Goal: Information Seeking & Learning: Learn about a topic

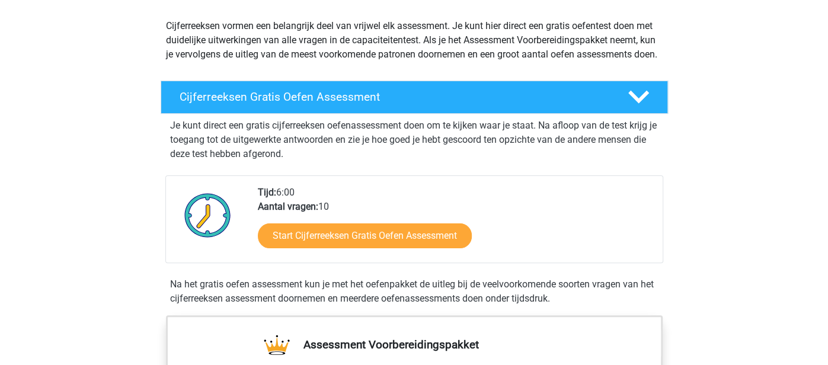
scroll to position [129, 0]
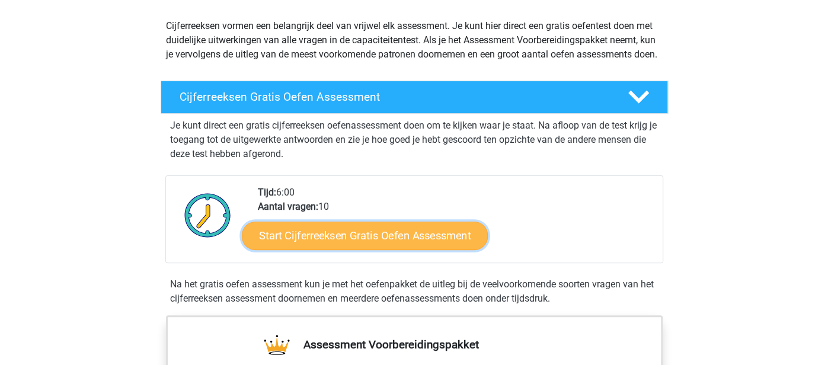
click at [383, 249] on link "Start Cijferreeksen Gratis Oefen Assessment" at bounding box center [365, 235] width 246 height 28
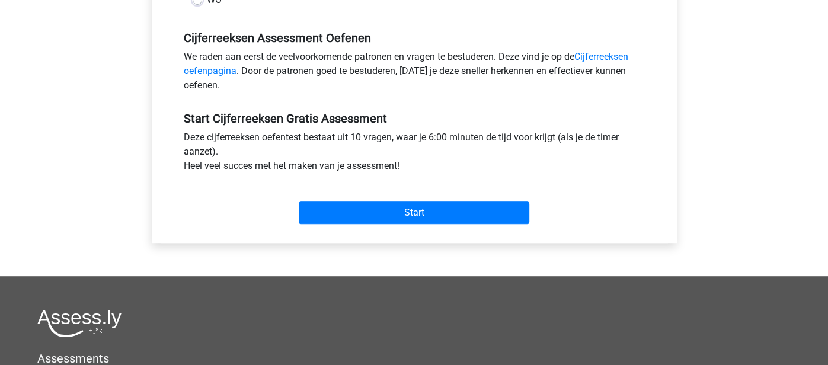
scroll to position [347, 0]
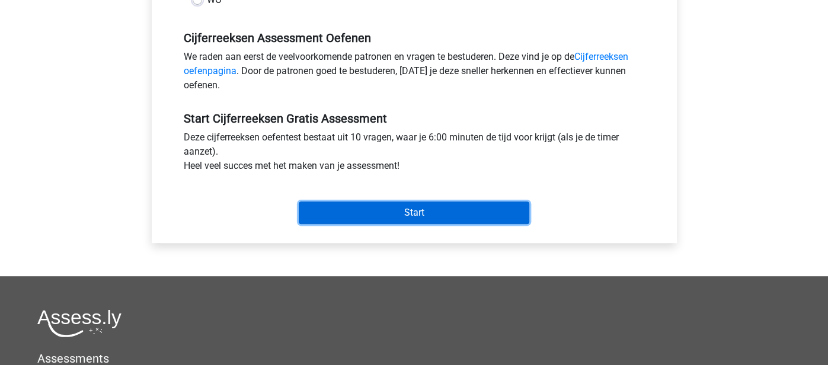
click at [389, 208] on input "Start" at bounding box center [414, 212] width 230 height 23
click at [385, 215] on input "Start" at bounding box center [414, 212] width 230 height 23
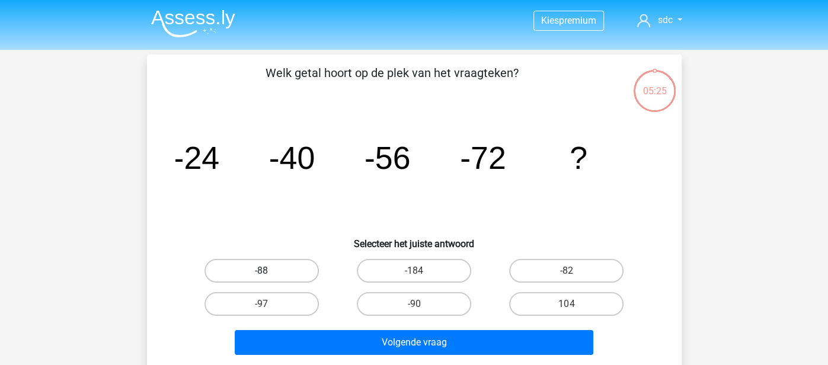
click at [283, 272] on label "-88" at bounding box center [261, 271] width 114 height 24
click at [269, 272] on input "-88" at bounding box center [265, 275] width 8 height 8
radio input "true"
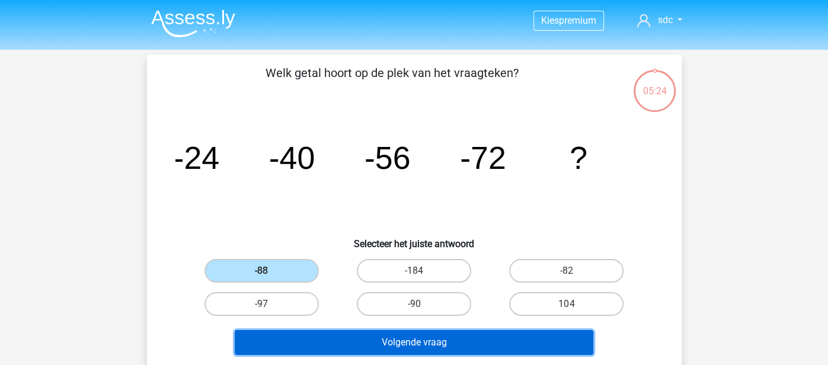
click at [319, 337] on button "Volgende vraag" at bounding box center [414, 342] width 358 height 25
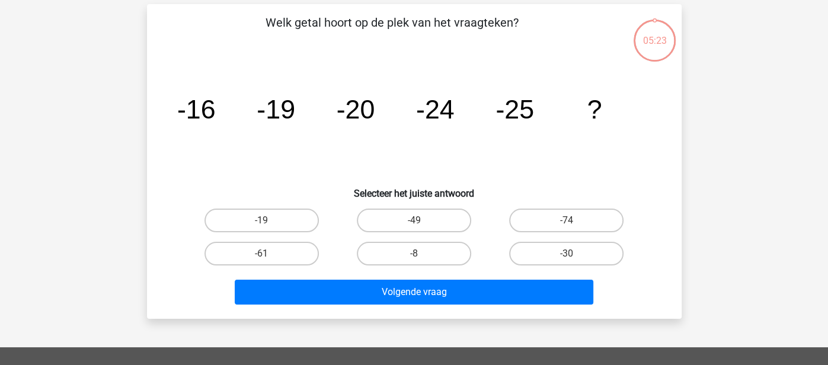
scroll to position [55, 0]
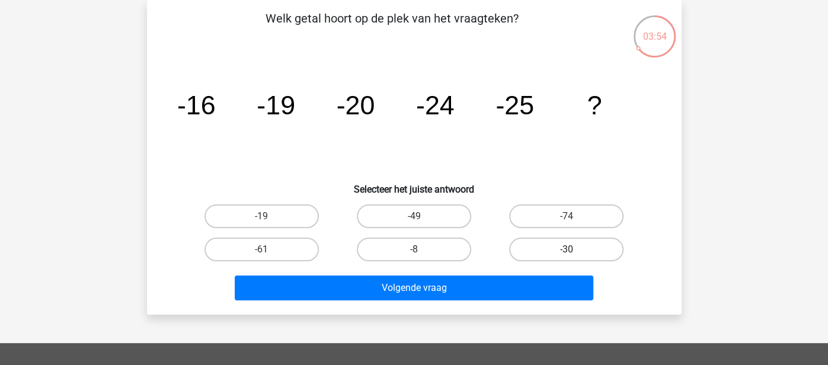
click at [582, 249] on label "-30" at bounding box center [566, 250] width 114 height 24
click at [574, 249] on input "-30" at bounding box center [570, 253] width 8 height 8
radio input "true"
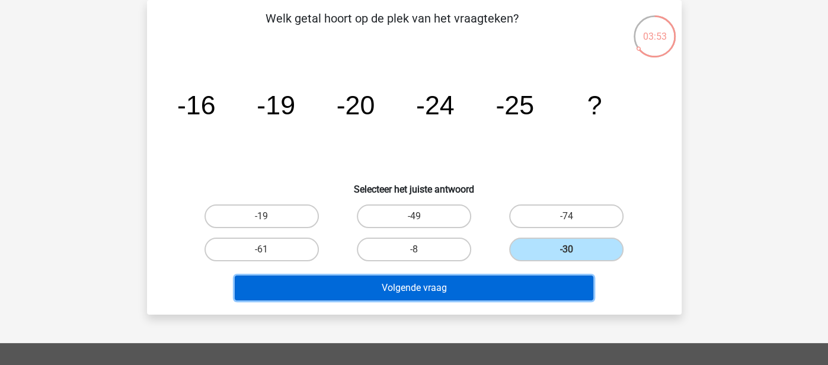
click at [563, 276] on button "Volgende vraag" at bounding box center [414, 287] width 358 height 25
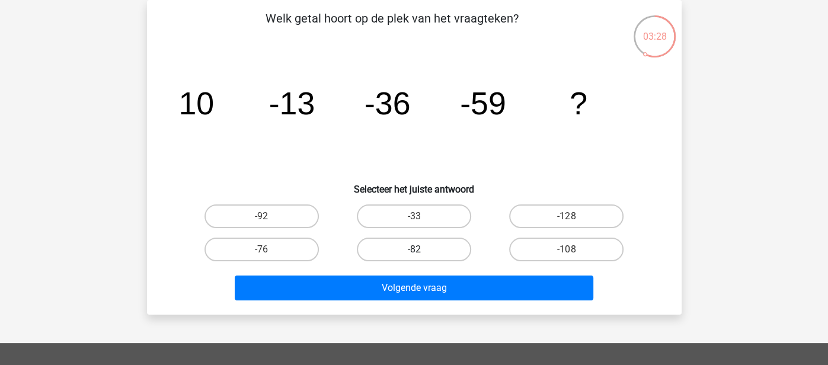
click at [459, 256] on label "-82" at bounding box center [414, 250] width 114 height 24
click at [421, 256] on input "-82" at bounding box center [418, 253] width 8 height 8
radio input "true"
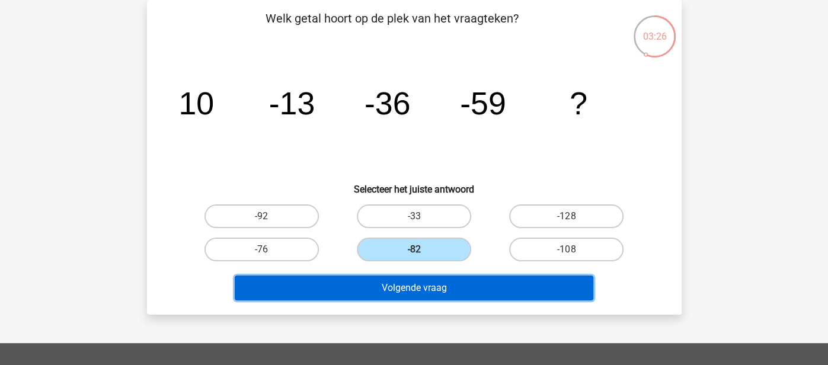
click at [472, 287] on button "Volgende vraag" at bounding box center [414, 287] width 358 height 25
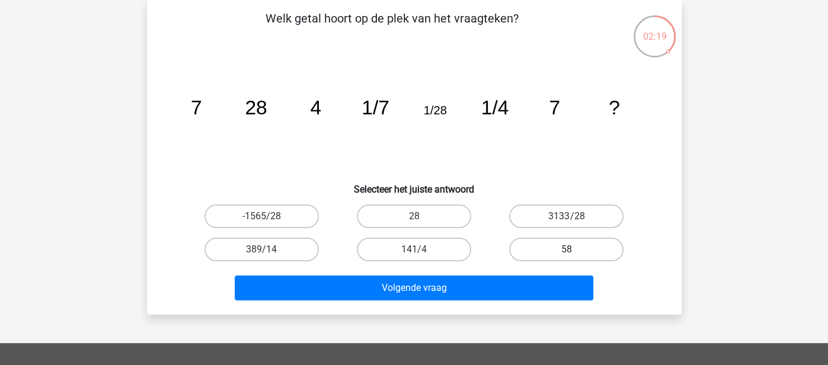
click at [609, 252] on label "58" at bounding box center [566, 250] width 114 height 24
click at [574, 252] on input "58" at bounding box center [570, 253] width 8 height 8
radio input "true"
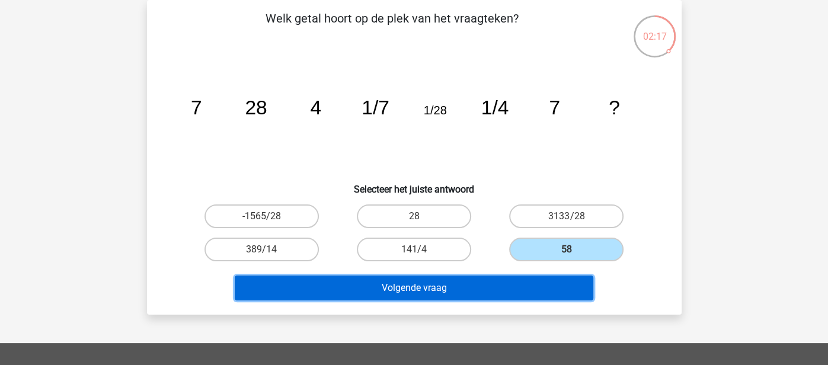
click at [498, 292] on button "Volgende vraag" at bounding box center [414, 287] width 358 height 25
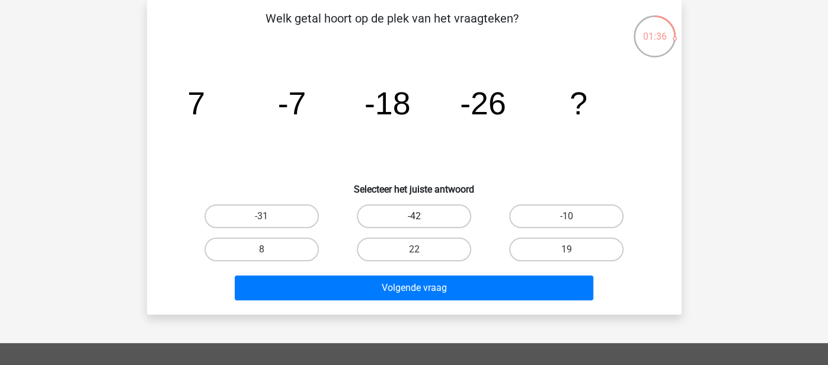
click at [460, 210] on label "-42" at bounding box center [414, 216] width 114 height 24
click at [421, 216] on input "-42" at bounding box center [418, 220] width 8 height 8
radio input "true"
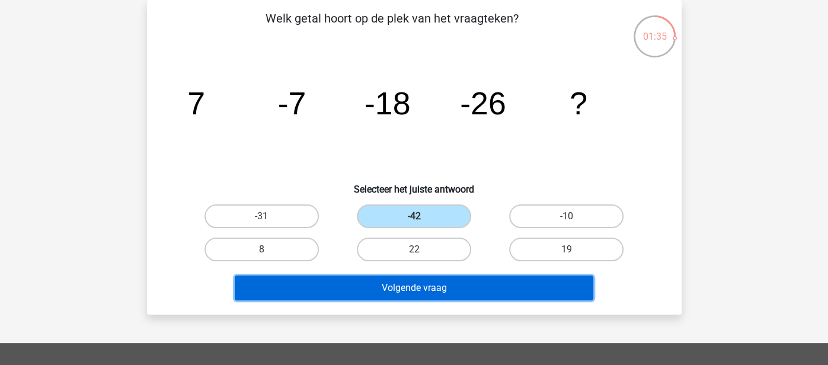
click at [442, 281] on button "Volgende vraag" at bounding box center [414, 287] width 358 height 25
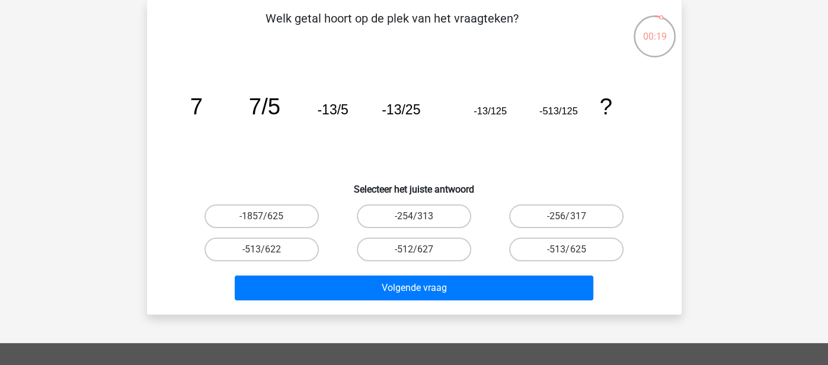
click at [572, 252] on input "-513/625" at bounding box center [570, 253] width 8 height 8
radio input "true"
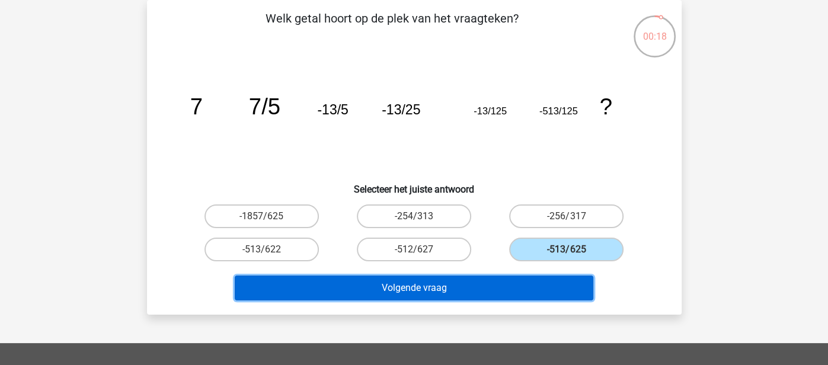
click at [559, 286] on button "Volgende vraag" at bounding box center [414, 287] width 358 height 25
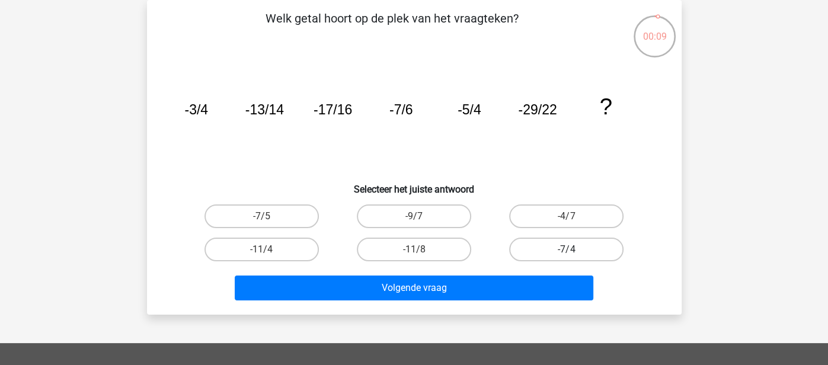
click at [544, 244] on label "-7/4" at bounding box center [566, 250] width 114 height 24
click at [566, 249] on input "-7/4" at bounding box center [570, 253] width 8 height 8
radio input "true"
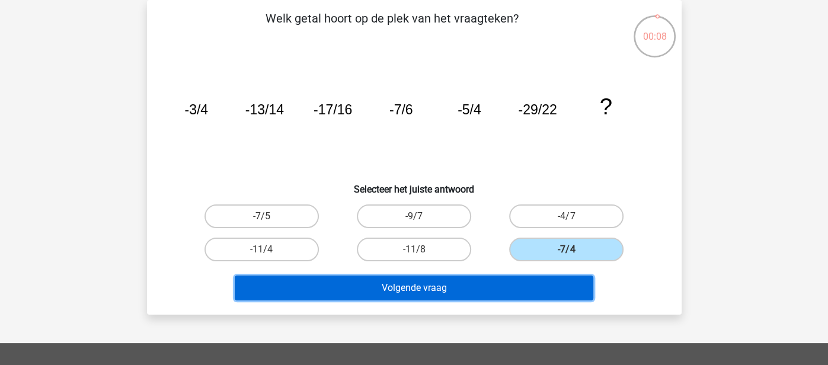
click at [531, 283] on button "Volgende vraag" at bounding box center [414, 287] width 358 height 25
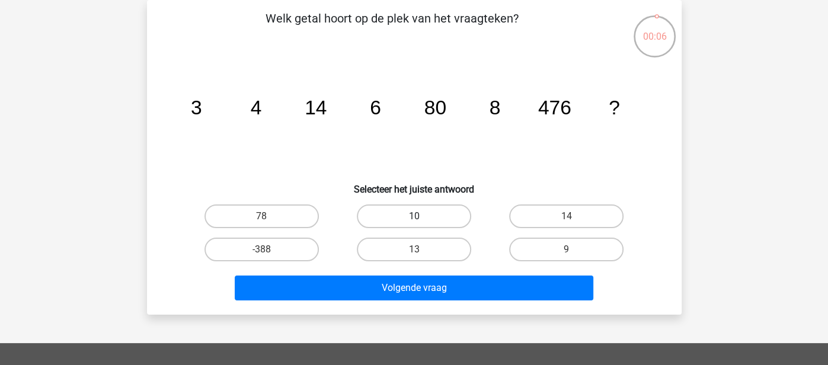
click at [429, 210] on label "10" at bounding box center [414, 216] width 114 height 24
click at [421, 216] on input "10" at bounding box center [418, 220] width 8 height 8
radio input "true"
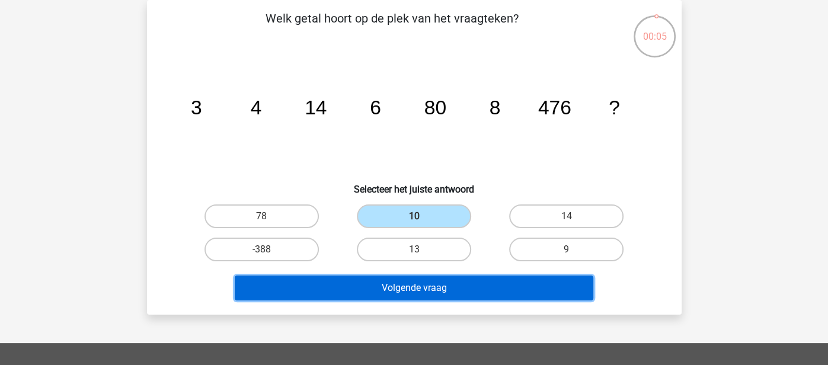
click at [422, 283] on button "Volgende vraag" at bounding box center [414, 287] width 358 height 25
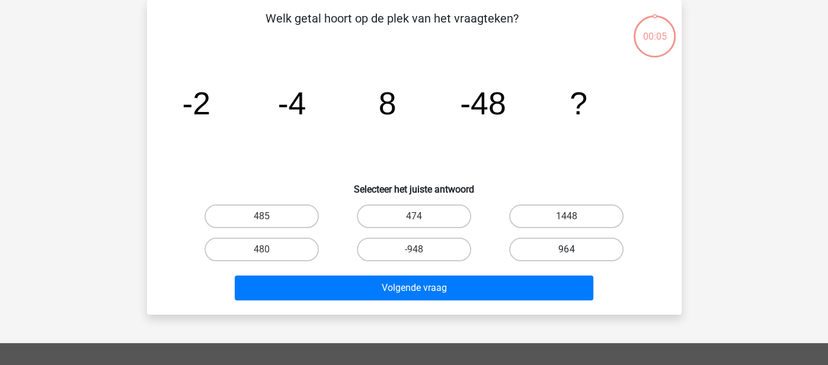
click at [537, 240] on label "964" at bounding box center [566, 250] width 114 height 24
click at [566, 249] on input "964" at bounding box center [570, 253] width 8 height 8
radio input "true"
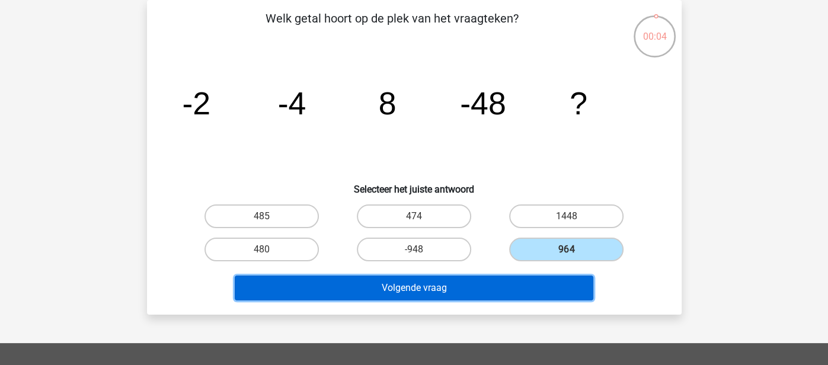
click at [502, 284] on button "Volgende vraag" at bounding box center [414, 287] width 358 height 25
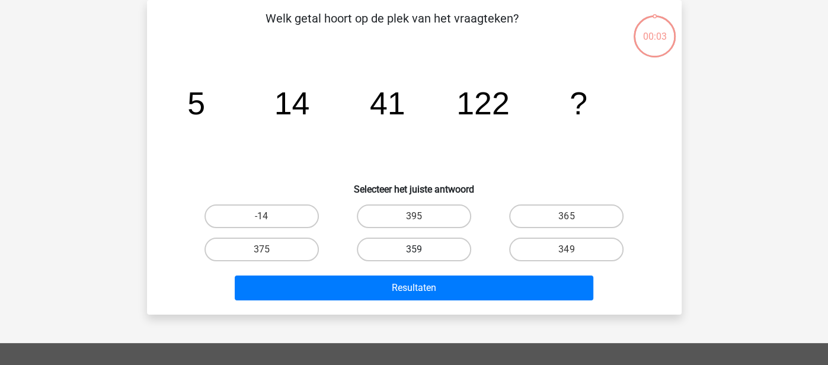
click at [432, 245] on label "359" at bounding box center [414, 250] width 114 height 24
click at [421, 249] on input "359" at bounding box center [418, 253] width 8 height 8
radio input "true"
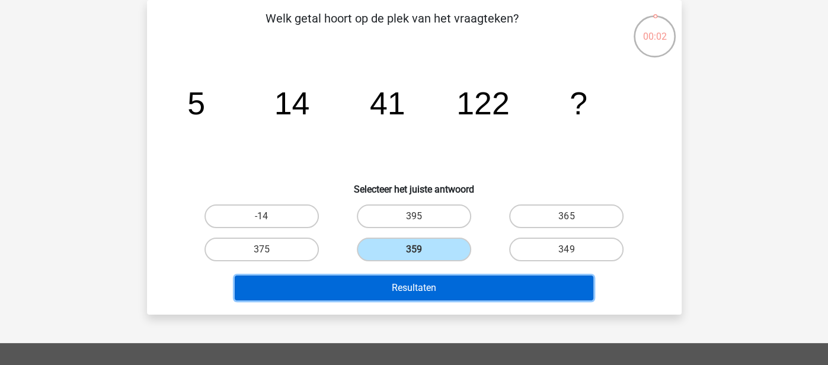
click at [433, 281] on button "Resultaten" at bounding box center [414, 287] width 358 height 25
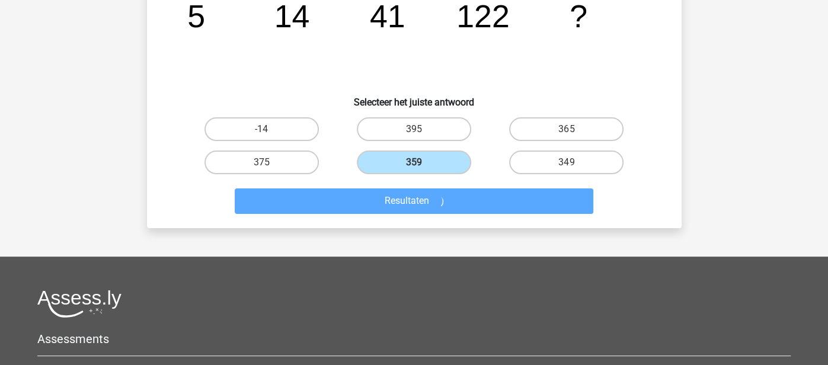
scroll to position [0, 0]
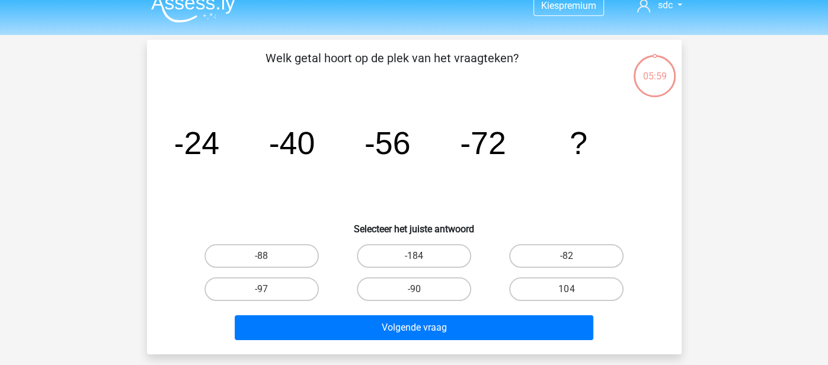
scroll to position [15, 0]
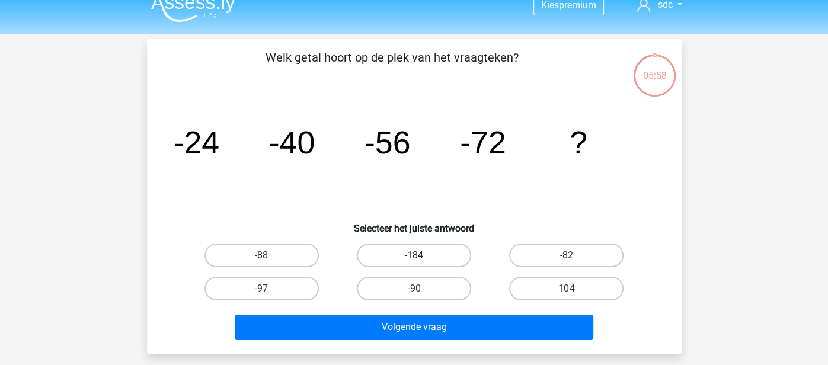
click at [436, 261] on label "-184" at bounding box center [414, 255] width 114 height 24
click at [421, 261] on input "-184" at bounding box center [418, 259] width 8 height 8
radio input "true"
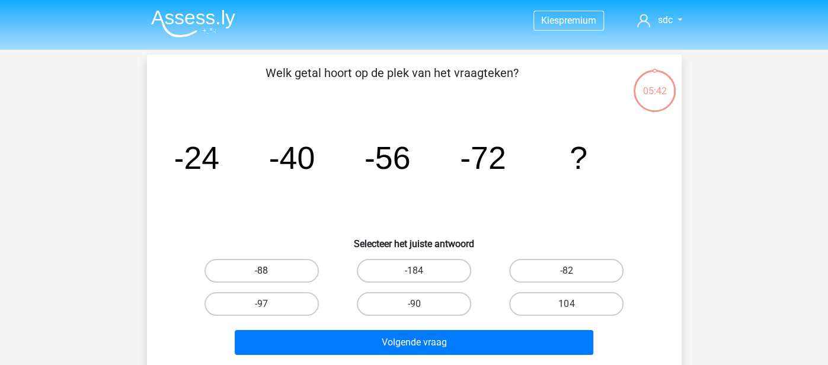
click at [287, 274] on label "-88" at bounding box center [261, 271] width 114 height 24
click at [269, 274] on input "-88" at bounding box center [265, 275] width 8 height 8
radio input "true"
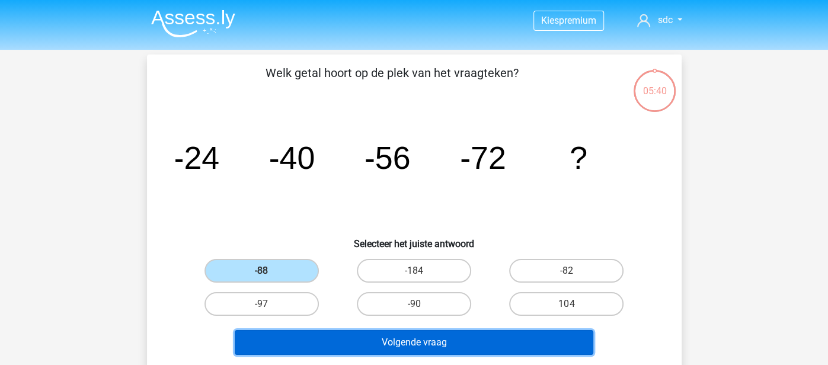
click at [348, 338] on button "Volgende vraag" at bounding box center [414, 342] width 358 height 25
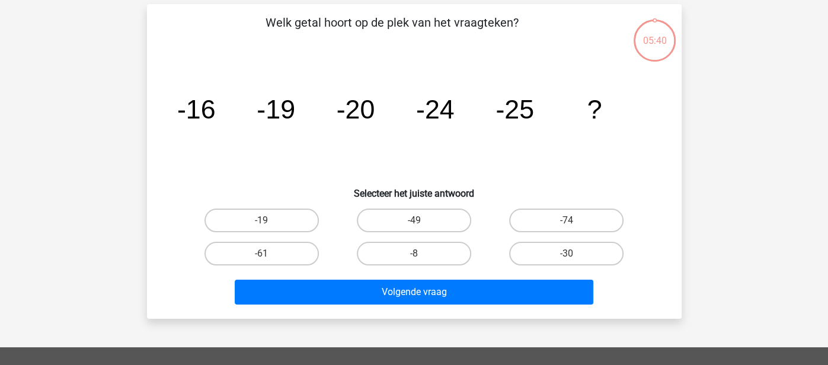
scroll to position [55, 0]
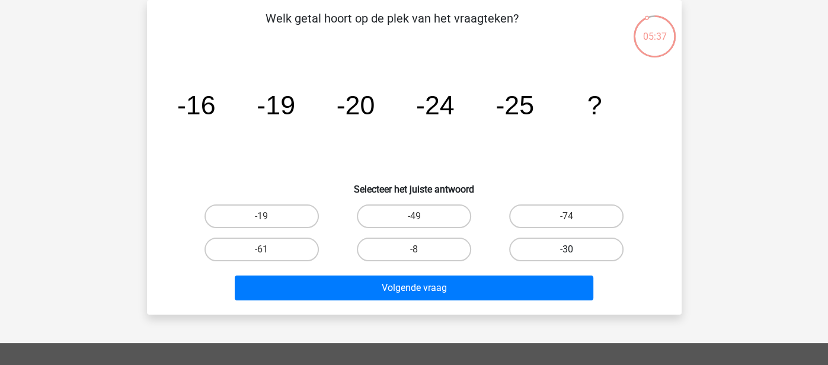
click at [534, 244] on label "-30" at bounding box center [566, 250] width 114 height 24
click at [566, 249] on input "-30" at bounding box center [570, 253] width 8 height 8
radio input "true"
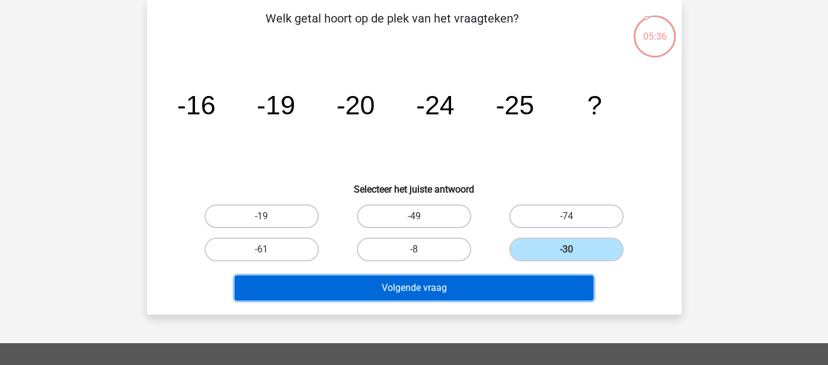
click at [511, 279] on button "Volgende vraag" at bounding box center [414, 287] width 358 height 25
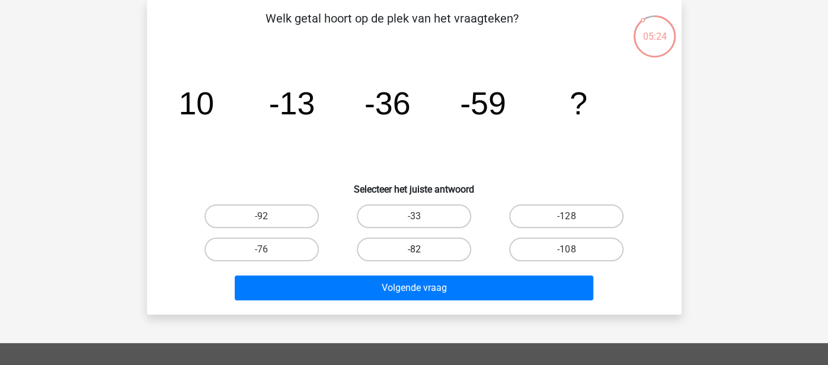
click at [444, 246] on label "-82" at bounding box center [414, 250] width 114 height 24
click at [421, 249] on input "-82" at bounding box center [418, 253] width 8 height 8
radio input "true"
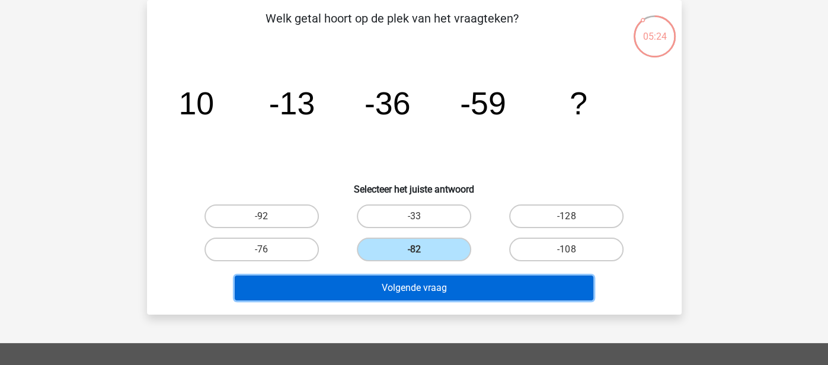
click at [435, 287] on button "Volgende vraag" at bounding box center [414, 287] width 358 height 25
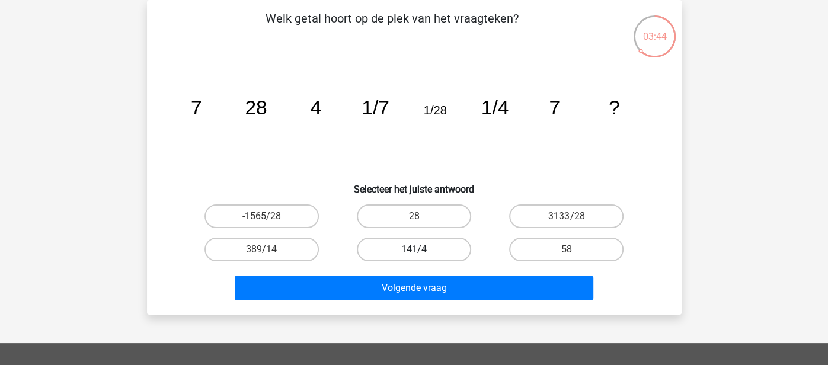
click at [399, 255] on label "141/4" at bounding box center [414, 250] width 114 height 24
click at [414, 255] on input "141/4" at bounding box center [418, 253] width 8 height 8
radio input "true"
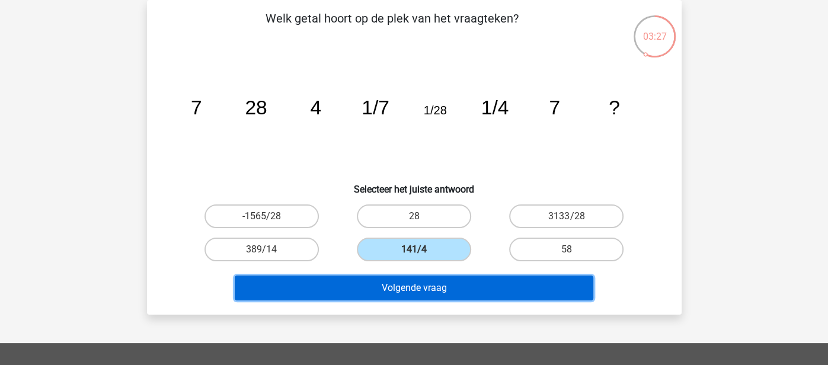
click at [371, 291] on button "Volgende vraag" at bounding box center [414, 287] width 358 height 25
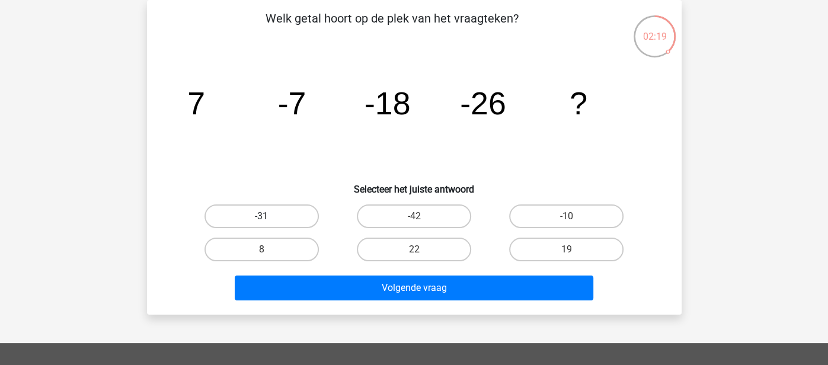
click at [288, 215] on label "-31" at bounding box center [261, 216] width 114 height 24
click at [269, 216] on input "-31" at bounding box center [265, 220] width 8 height 8
radio input "true"
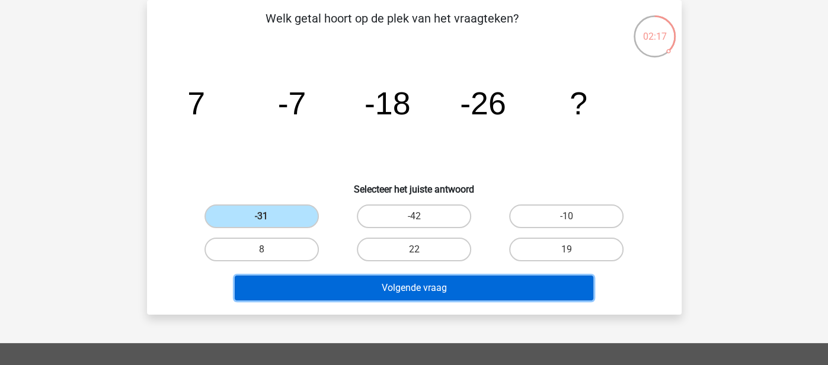
click at [341, 283] on button "Volgende vraag" at bounding box center [414, 287] width 358 height 25
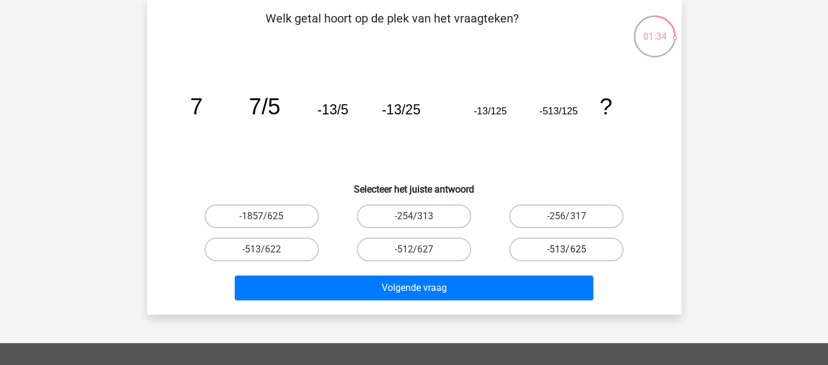
click at [565, 244] on label "-513/625" at bounding box center [566, 250] width 114 height 24
click at [566, 249] on input "-513/625" at bounding box center [570, 253] width 8 height 8
radio input "true"
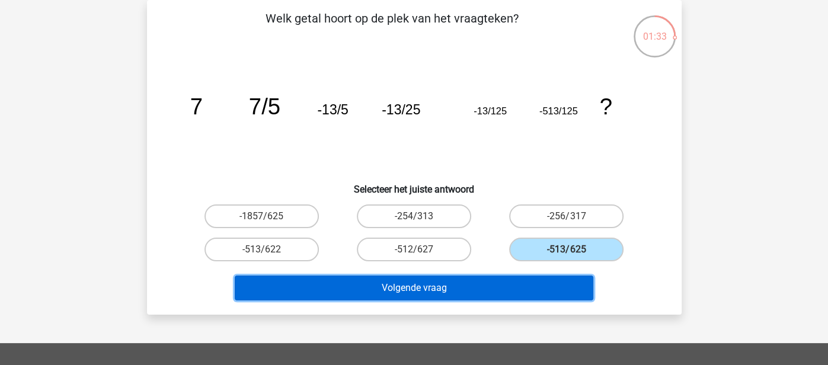
click at [528, 290] on button "Volgende vraag" at bounding box center [414, 287] width 358 height 25
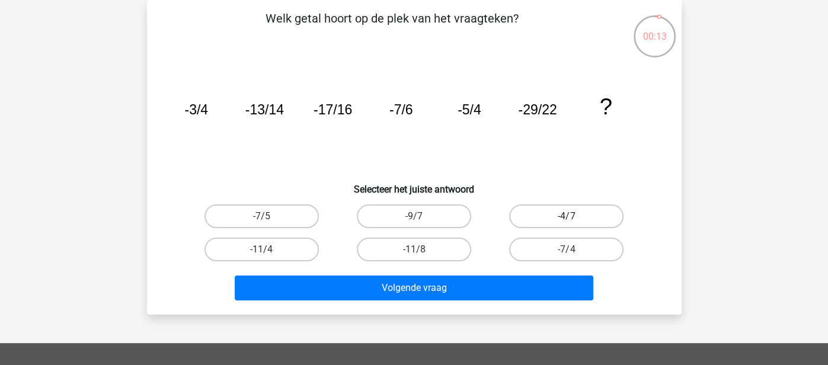
click at [546, 213] on label "-4/7" at bounding box center [566, 216] width 114 height 24
click at [566, 216] on input "-4/7" at bounding box center [570, 220] width 8 height 8
radio input "true"
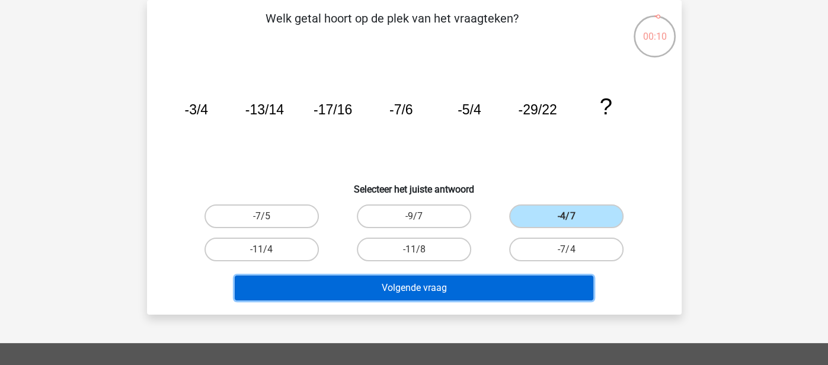
click at [517, 280] on button "Volgende vraag" at bounding box center [414, 287] width 358 height 25
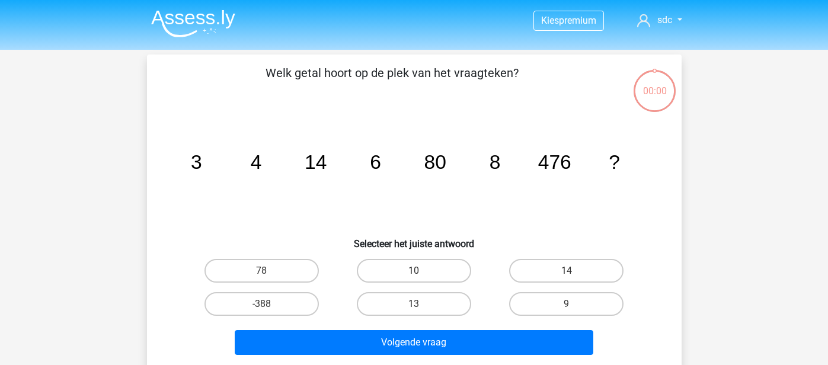
scroll to position [55, 0]
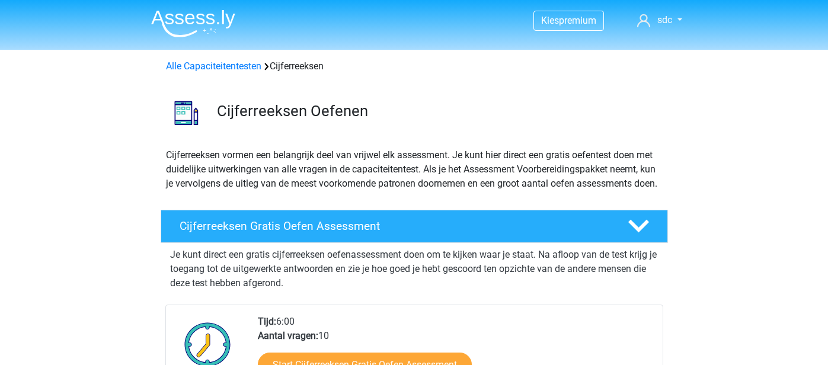
scroll to position [129, 0]
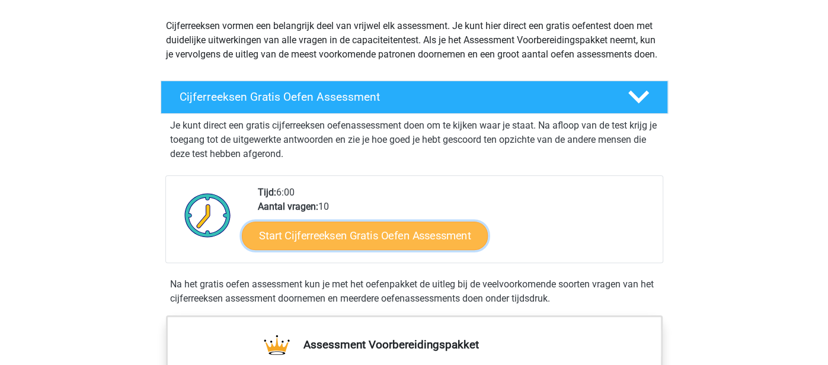
click at [341, 249] on link "Start Cijferreeksen Gratis Oefen Assessment" at bounding box center [365, 235] width 246 height 28
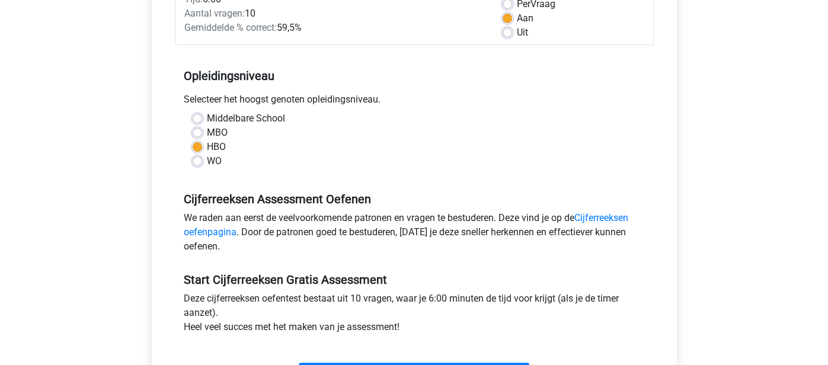
scroll to position [238, 0]
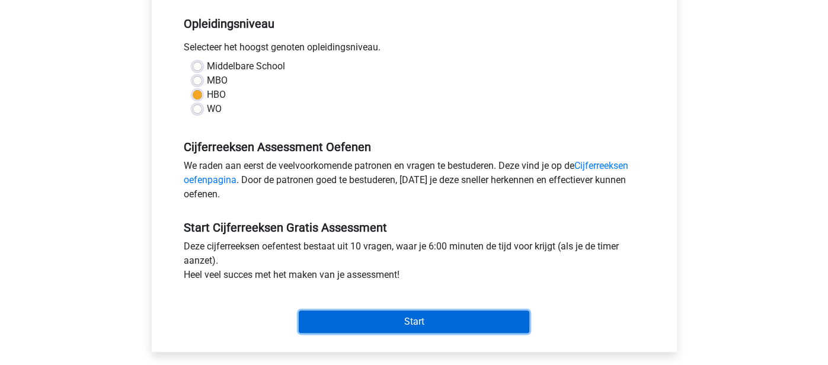
click at [341, 323] on input "Start" at bounding box center [414, 321] width 230 height 23
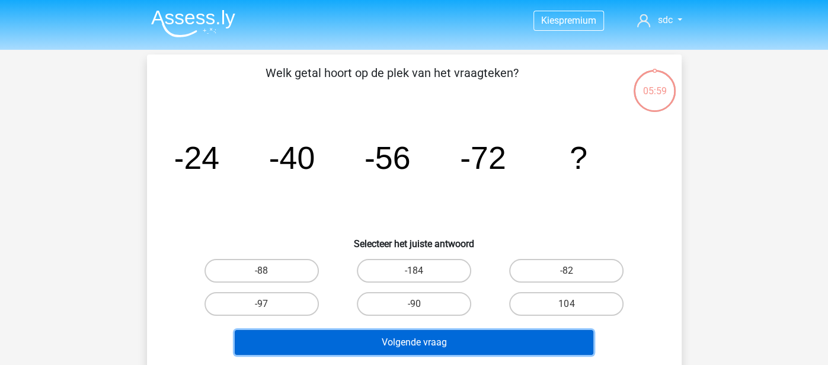
click at [373, 348] on button "Volgende vraag" at bounding box center [414, 342] width 358 height 25
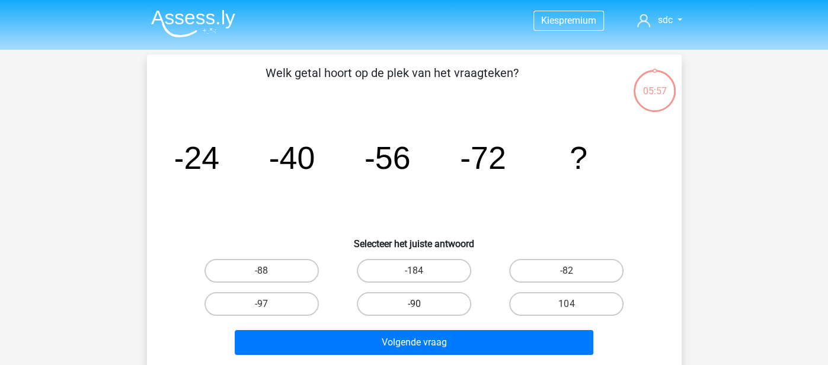
click at [451, 312] on label "-90" at bounding box center [414, 304] width 114 height 24
click at [421, 312] on input "-90" at bounding box center [418, 308] width 8 height 8
radio input "true"
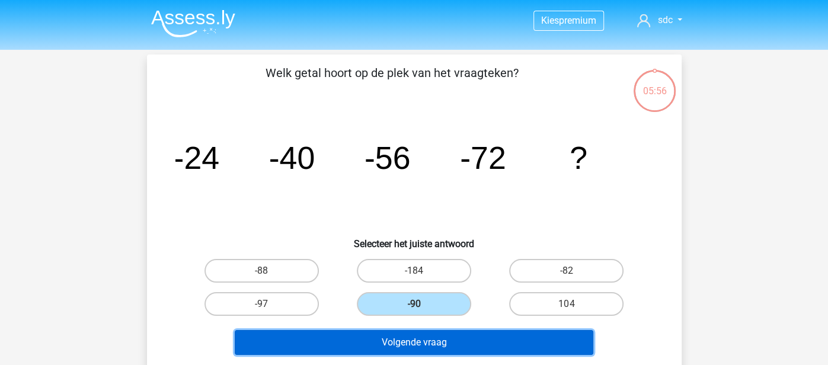
click at [446, 338] on button "Volgende vraag" at bounding box center [414, 342] width 358 height 25
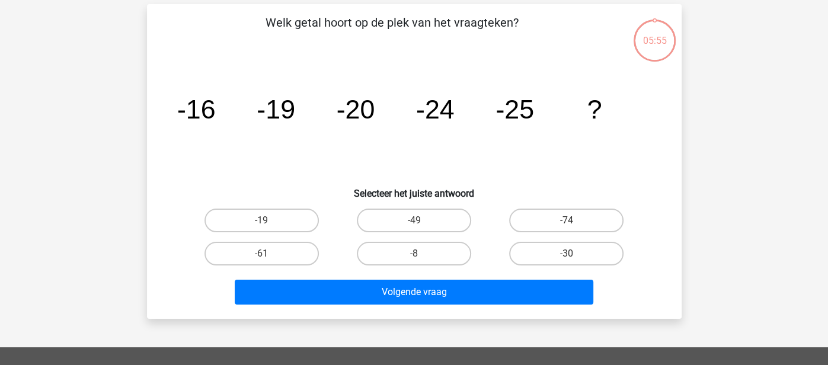
scroll to position [55, 0]
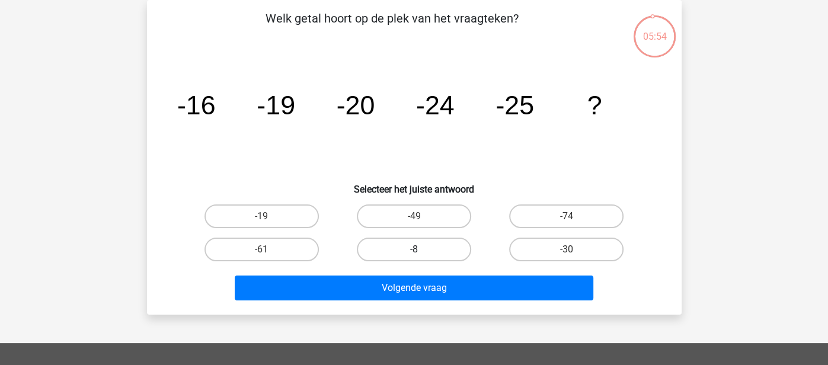
click at [444, 247] on label "-8" at bounding box center [414, 250] width 114 height 24
click at [421, 249] on input "-8" at bounding box center [418, 253] width 8 height 8
radio input "true"
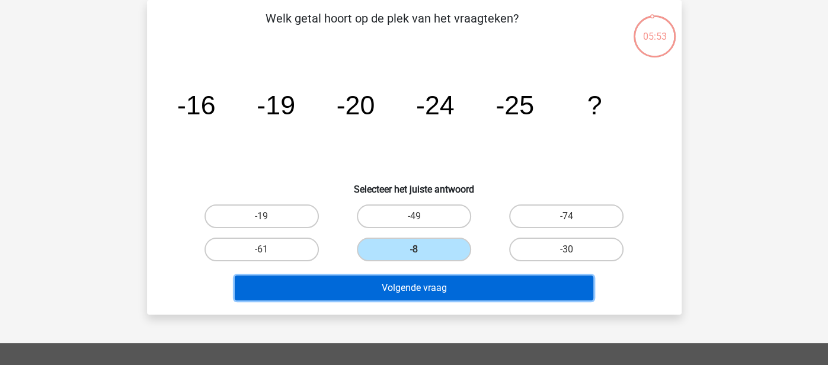
click at [443, 290] on button "Volgende vraag" at bounding box center [414, 287] width 358 height 25
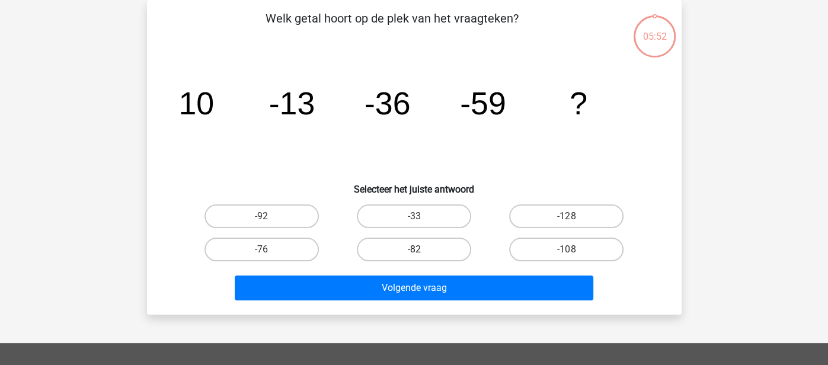
click at [447, 243] on label "-82" at bounding box center [414, 250] width 114 height 24
click at [421, 249] on input "-82" at bounding box center [418, 253] width 8 height 8
radio input "true"
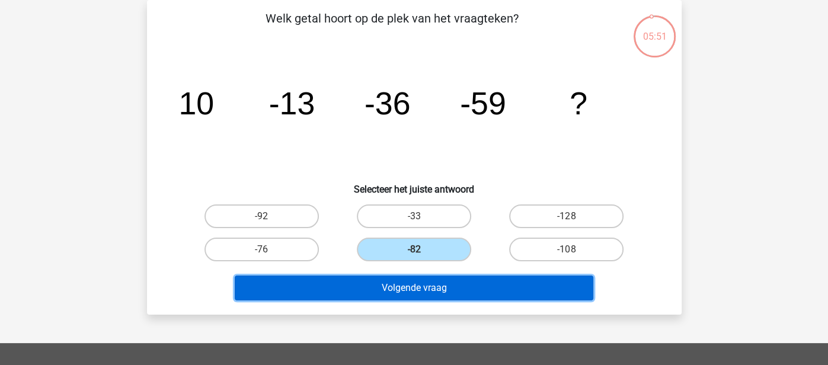
click at [443, 289] on button "Volgende vraag" at bounding box center [414, 287] width 358 height 25
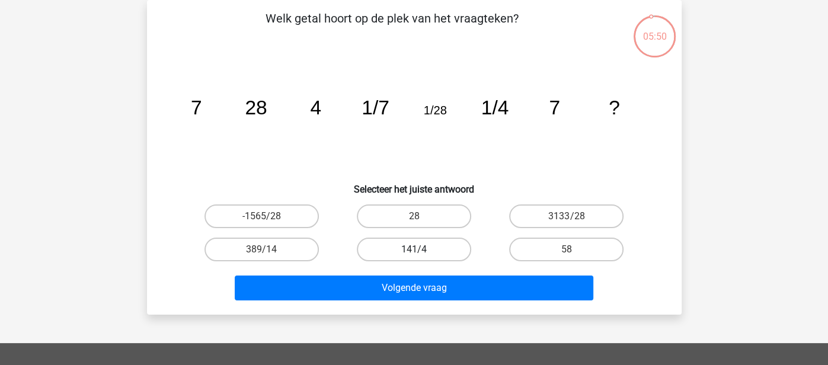
click at [447, 249] on label "141/4" at bounding box center [414, 250] width 114 height 24
click at [421, 249] on input "141/4" at bounding box center [418, 253] width 8 height 8
radio input "true"
click at [443, 255] on label "141/4" at bounding box center [414, 250] width 114 height 24
click at [421, 255] on input "141/4" at bounding box center [418, 253] width 8 height 8
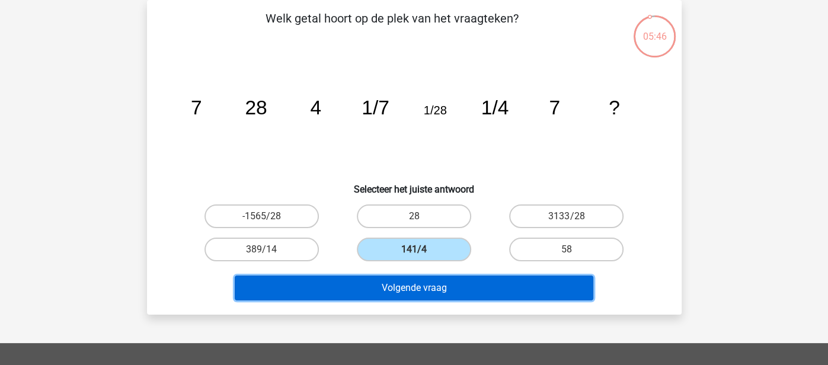
click at [440, 293] on button "Volgende vraag" at bounding box center [414, 287] width 358 height 25
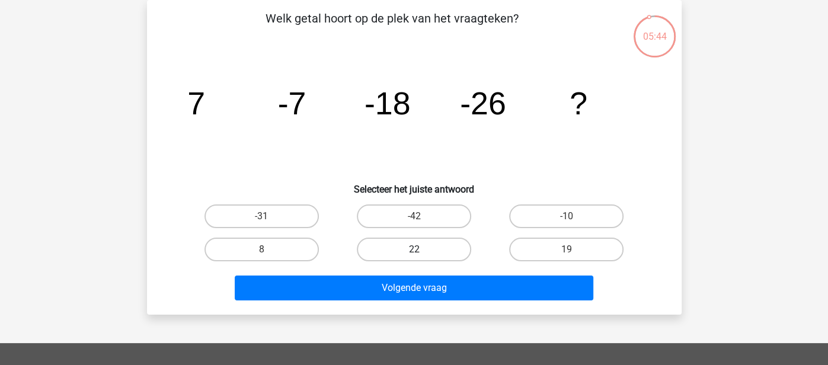
click at [444, 246] on label "22" at bounding box center [414, 250] width 114 height 24
click at [421, 249] on input "22" at bounding box center [418, 253] width 8 height 8
radio input "true"
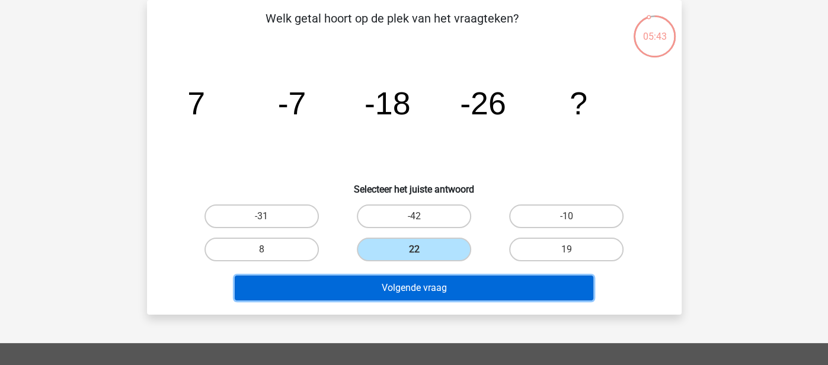
click at [442, 289] on button "Volgende vraag" at bounding box center [414, 287] width 358 height 25
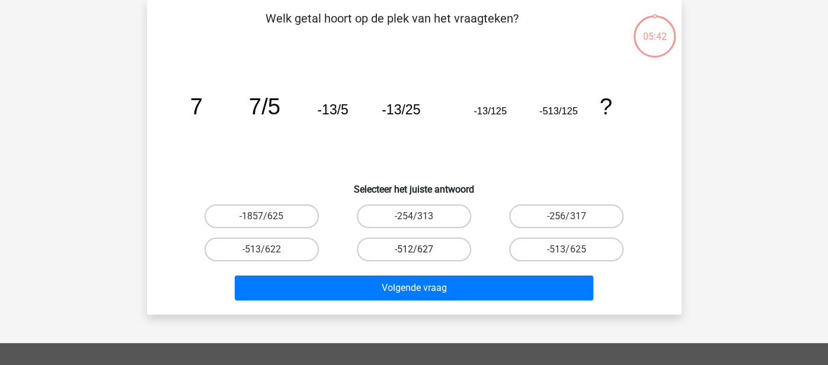
click at [442, 243] on label "-512/627" at bounding box center [414, 250] width 114 height 24
click at [421, 249] on input "-512/627" at bounding box center [418, 253] width 8 height 8
radio input "true"
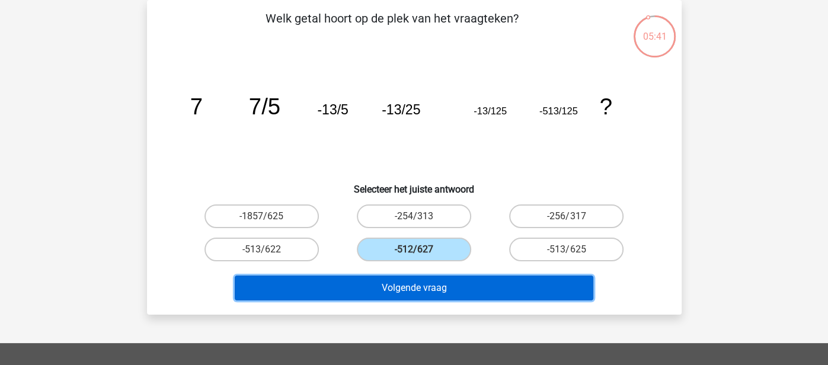
click at [438, 285] on button "Volgende vraag" at bounding box center [414, 287] width 358 height 25
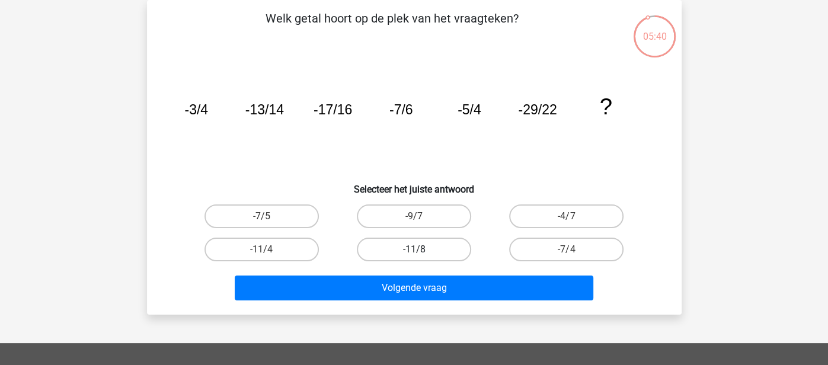
click at [441, 256] on label "-11/8" at bounding box center [414, 250] width 114 height 24
click at [421, 256] on input "-11/8" at bounding box center [418, 253] width 8 height 8
radio input "true"
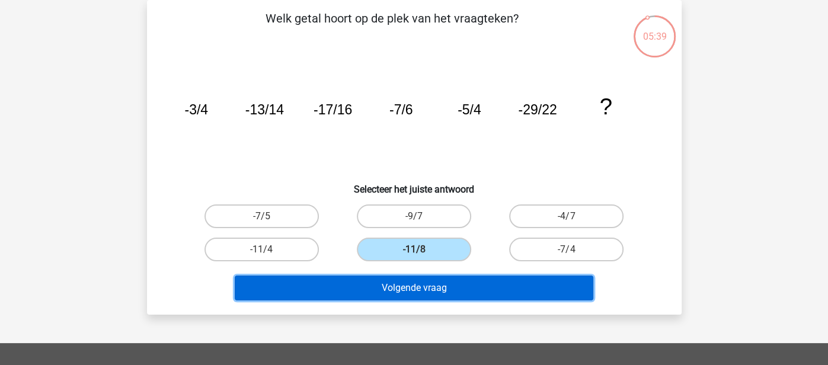
click at [441, 284] on button "Volgende vraag" at bounding box center [414, 287] width 358 height 25
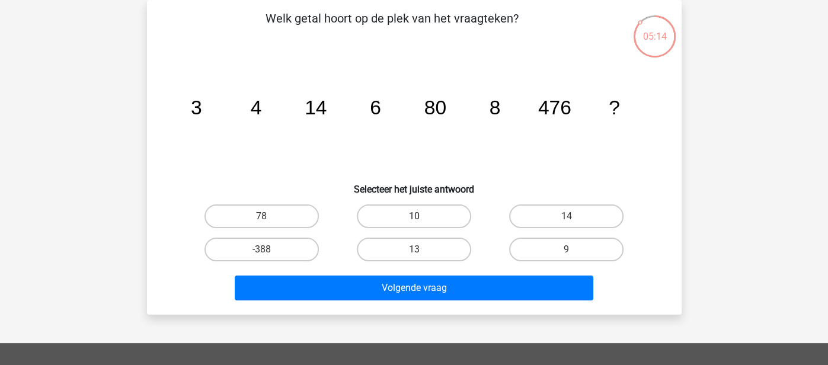
click at [437, 217] on label "10" at bounding box center [414, 216] width 114 height 24
click at [421, 217] on input "10" at bounding box center [418, 220] width 8 height 8
radio input "true"
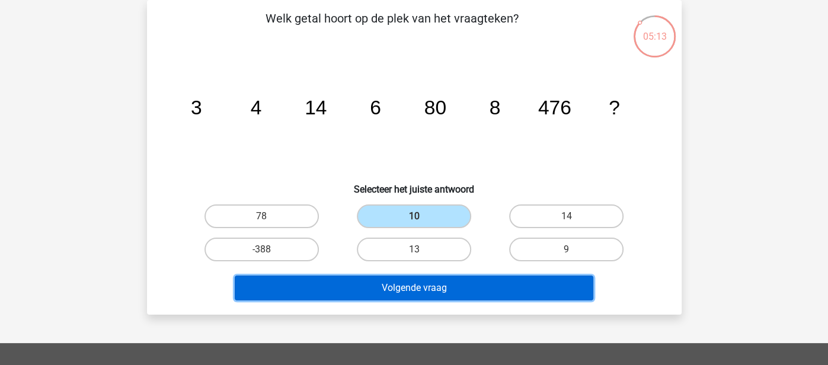
click at [444, 280] on button "Volgende vraag" at bounding box center [414, 287] width 358 height 25
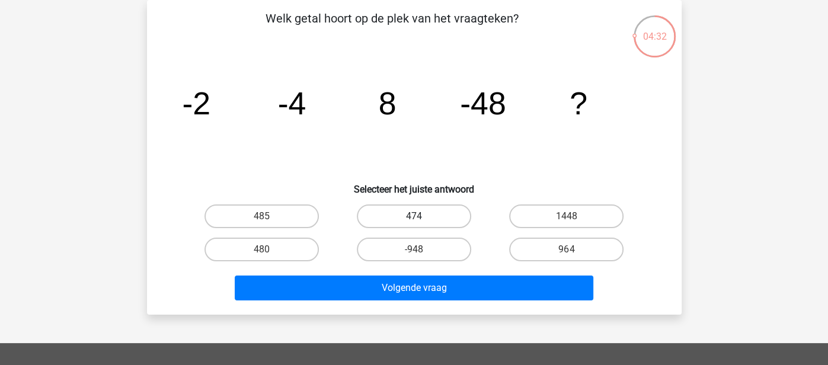
click at [447, 226] on label "474" at bounding box center [414, 216] width 114 height 24
click at [421, 224] on input "474" at bounding box center [418, 220] width 8 height 8
radio input "true"
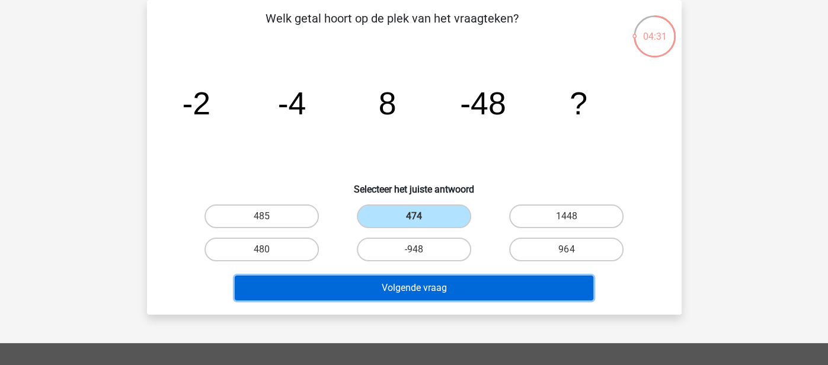
click at [443, 282] on button "Volgende vraag" at bounding box center [414, 287] width 358 height 25
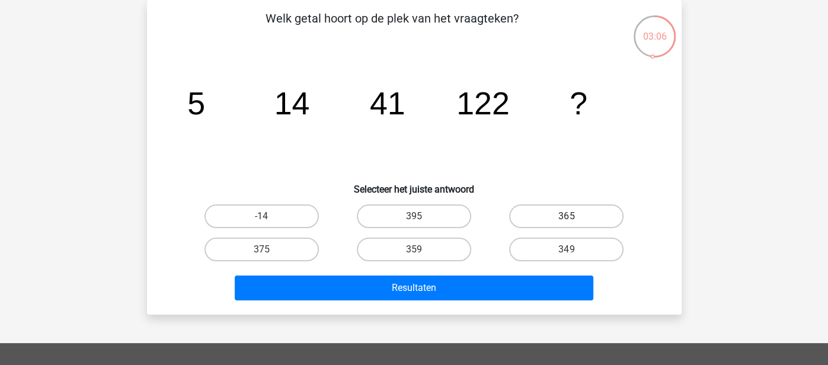
click at [562, 207] on label "365" at bounding box center [566, 216] width 114 height 24
click at [566, 216] on input "365" at bounding box center [570, 220] width 8 height 8
radio input "true"
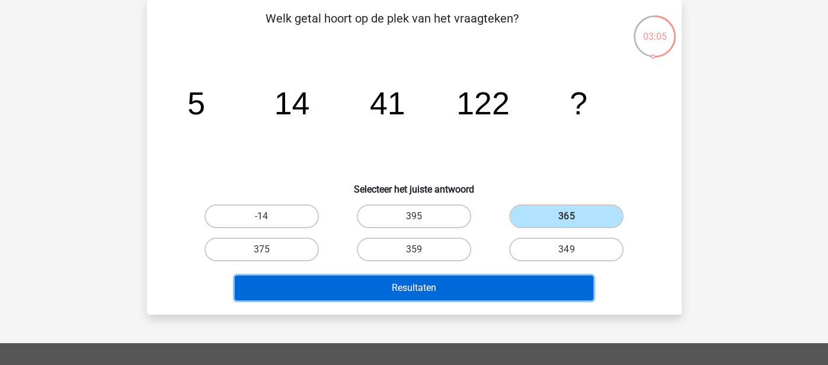
click at [529, 279] on button "Resultaten" at bounding box center [414, 287] width 358 height 25
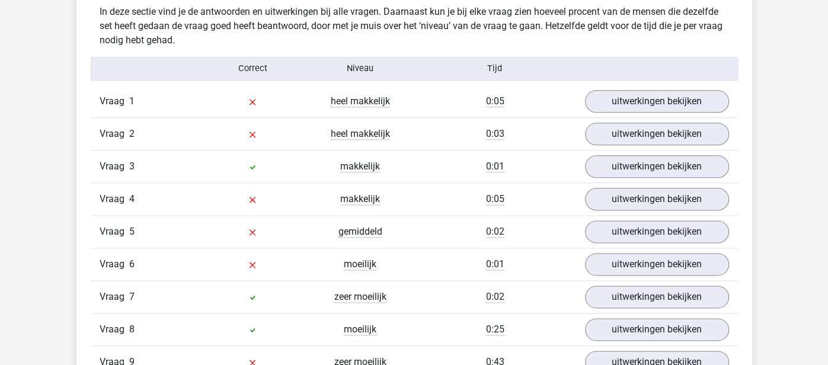
scroll to position [935, 0]
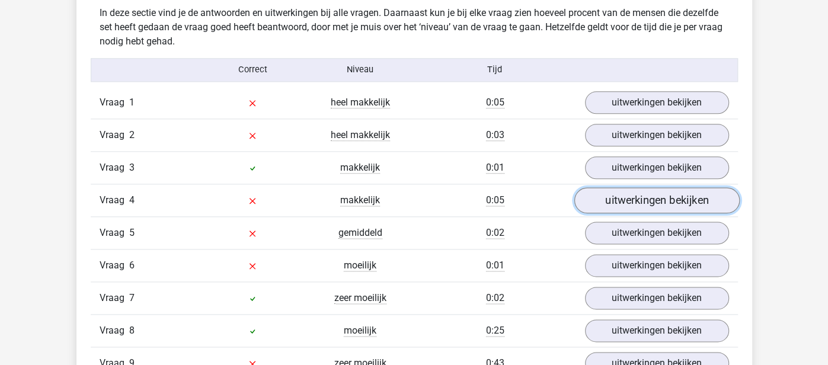
click at [624, 198] on link "uitwerkingen bekijken" at bounding box center [655, 200] width 165 height 26
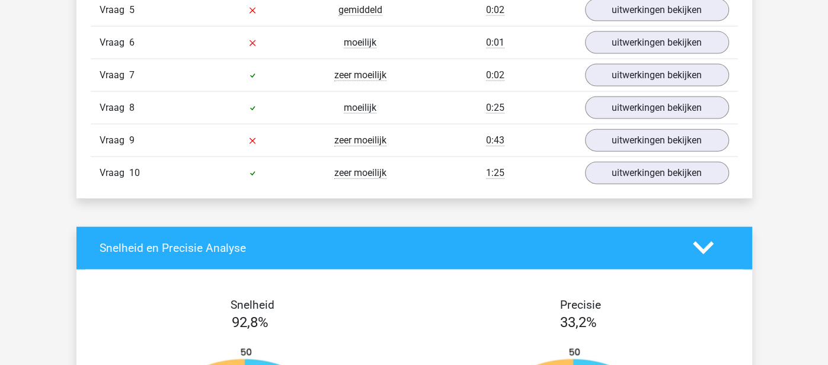
scroll to position [1776, 0]
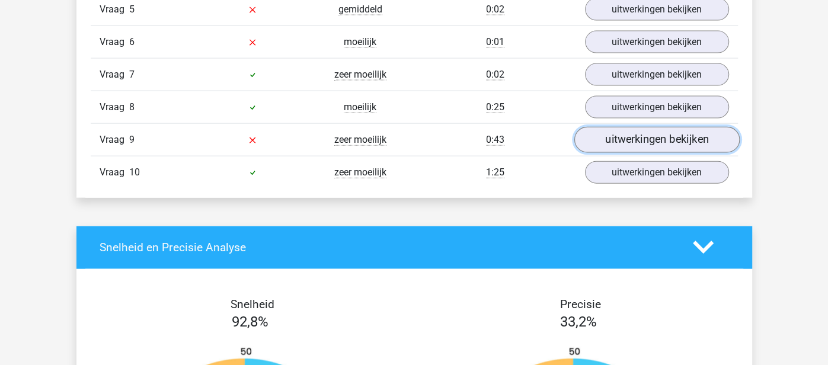
click at [626, 131] on link "uitwerkingen bekijken" at bounding box center [655, 140] width 165 height 26
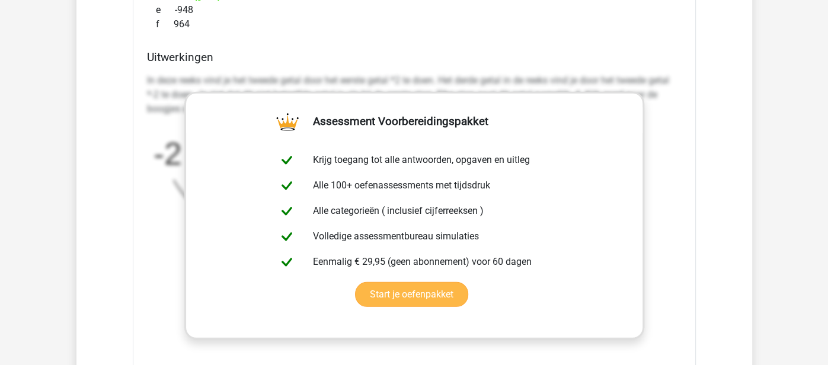
scroll to position [2171, 0]
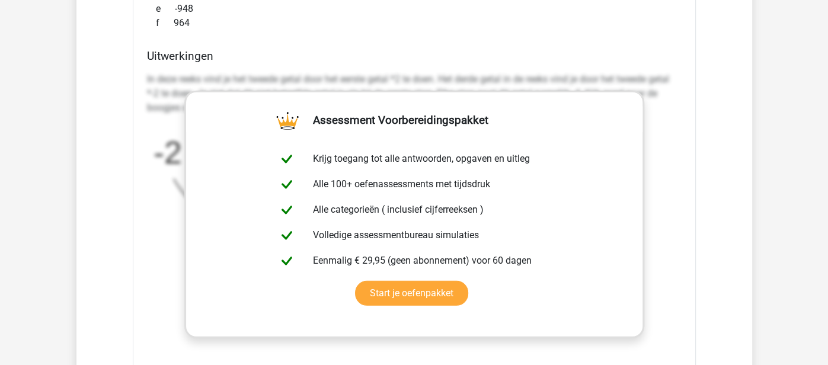
click at [194, 81] on p "In deze reeks vind je het tweede getal door het eerste getal *2 te doen. Het de…" at bounding box center [414, 93] width 534 height 43
